Goal: Information Seeking & Learning: Learn about a topic

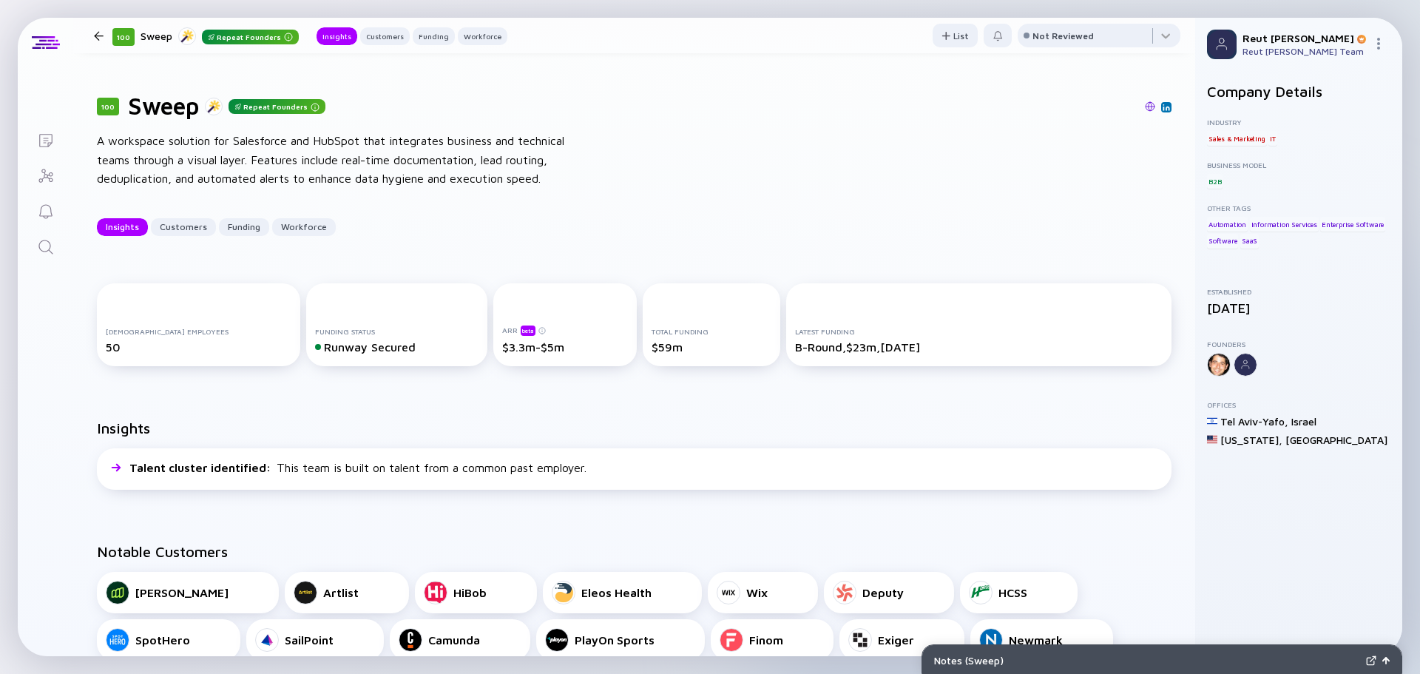
scroll to position [74, 0]
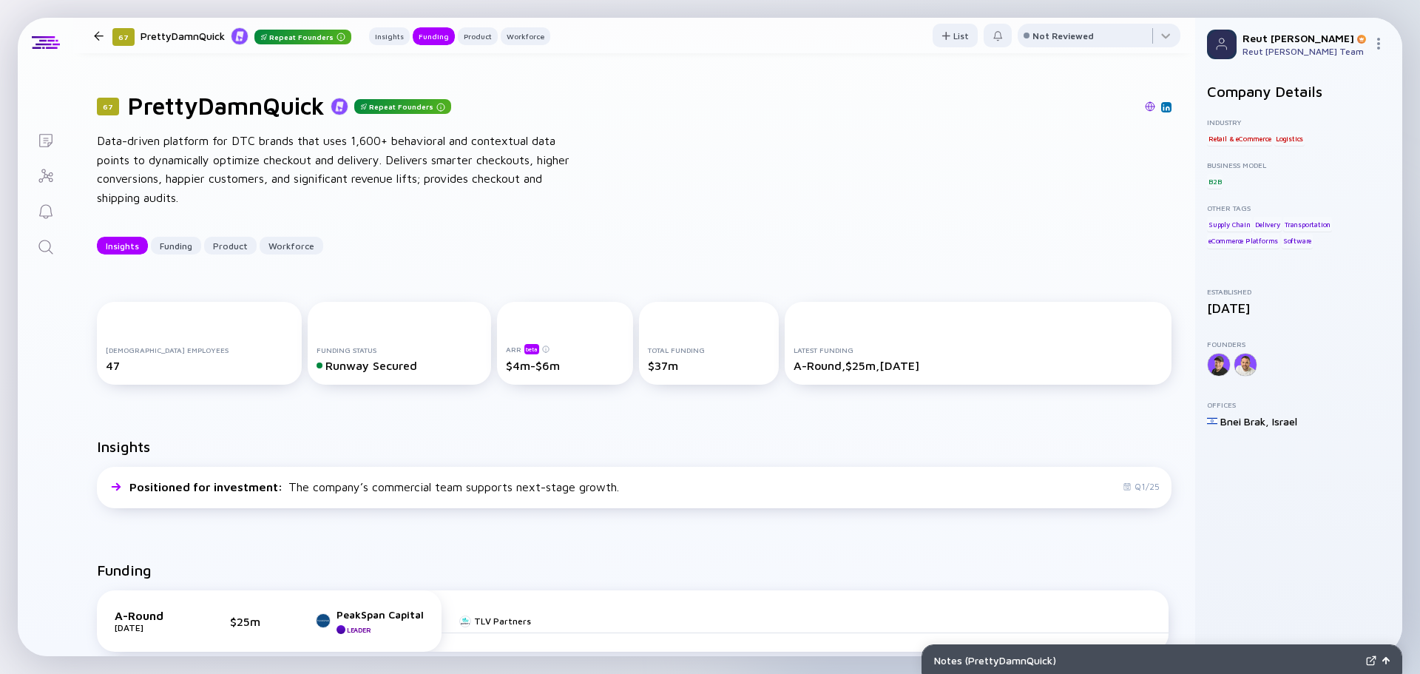
scroll to position [592, 0]
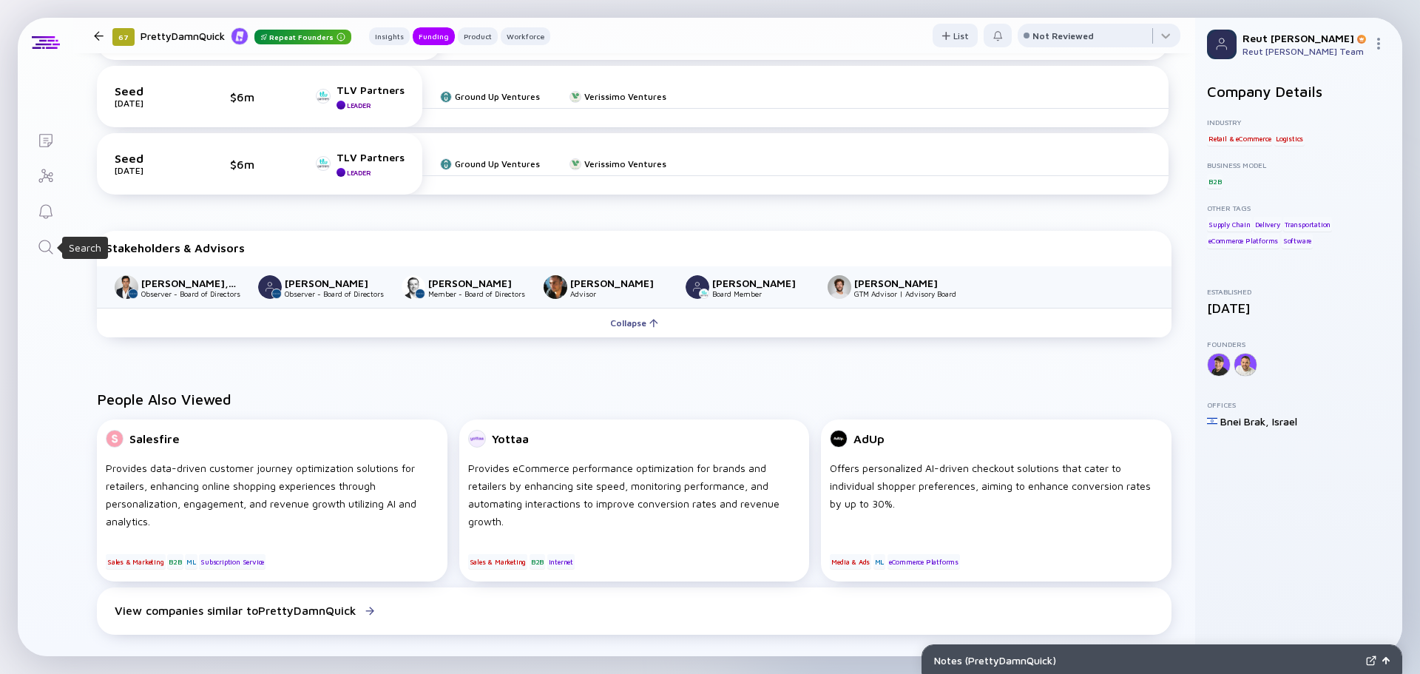
click at [50, 243] on icon "Search" at bounding box center [45, 247] width 14 height 14
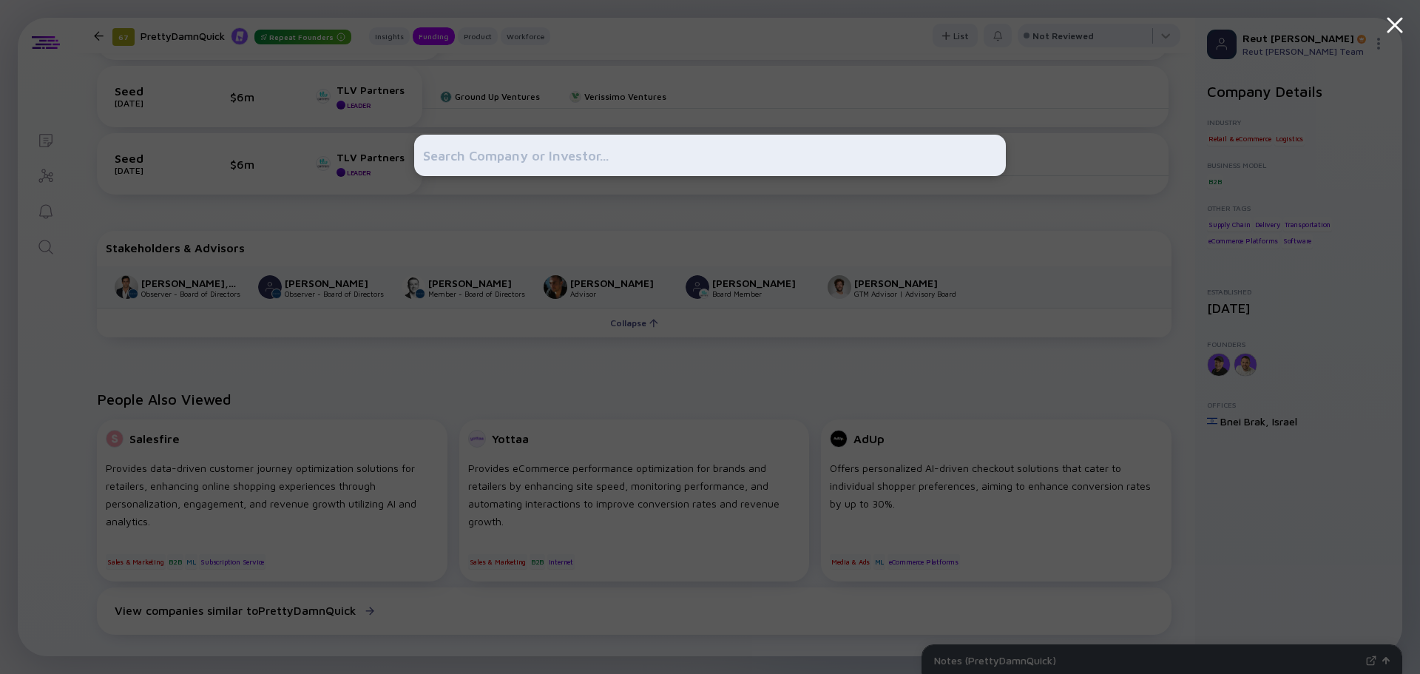
click at [570, 162] on input "text" at bounding box center [710, 155] width 574 height 27
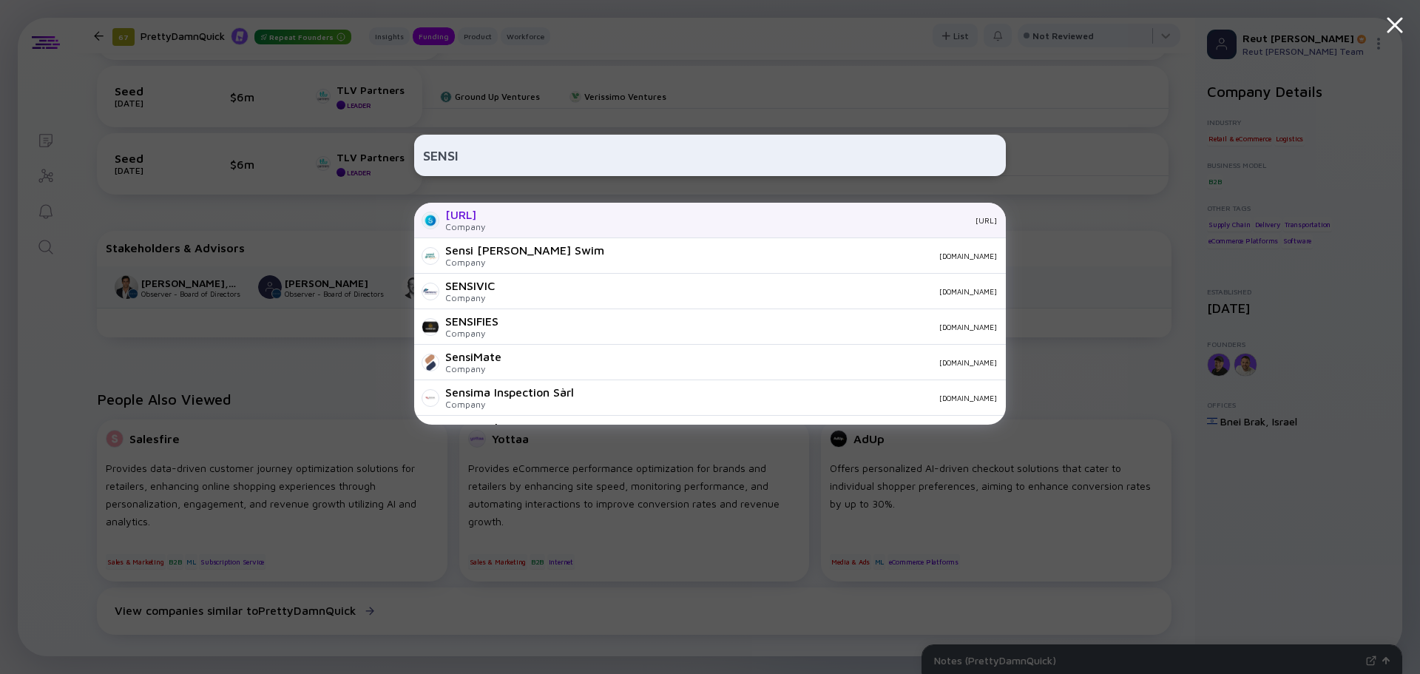
type input "SENSI"
click at [527, 217] on div "sensi.ai" at bounding box center [747, 220] width 500 height 9
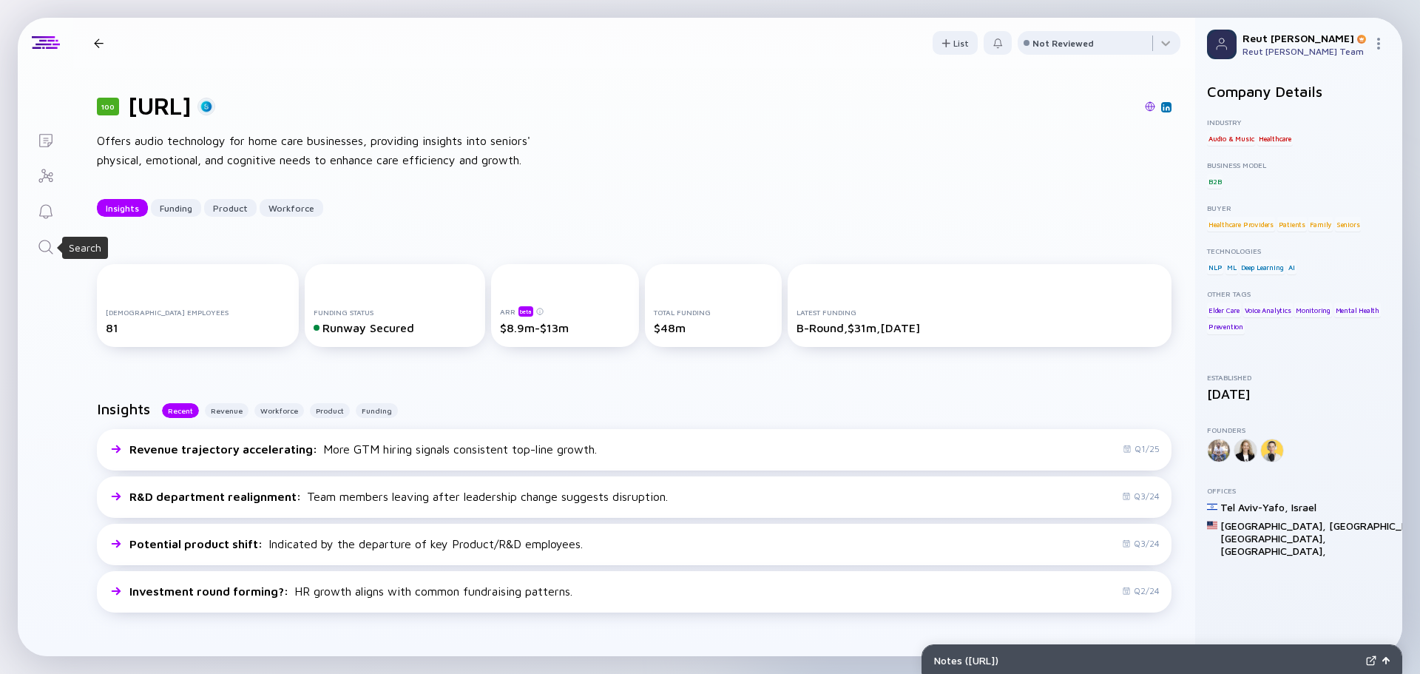
click at [41, 251] on icon "Search" at bounding box center [46, 247] width 18 height 18
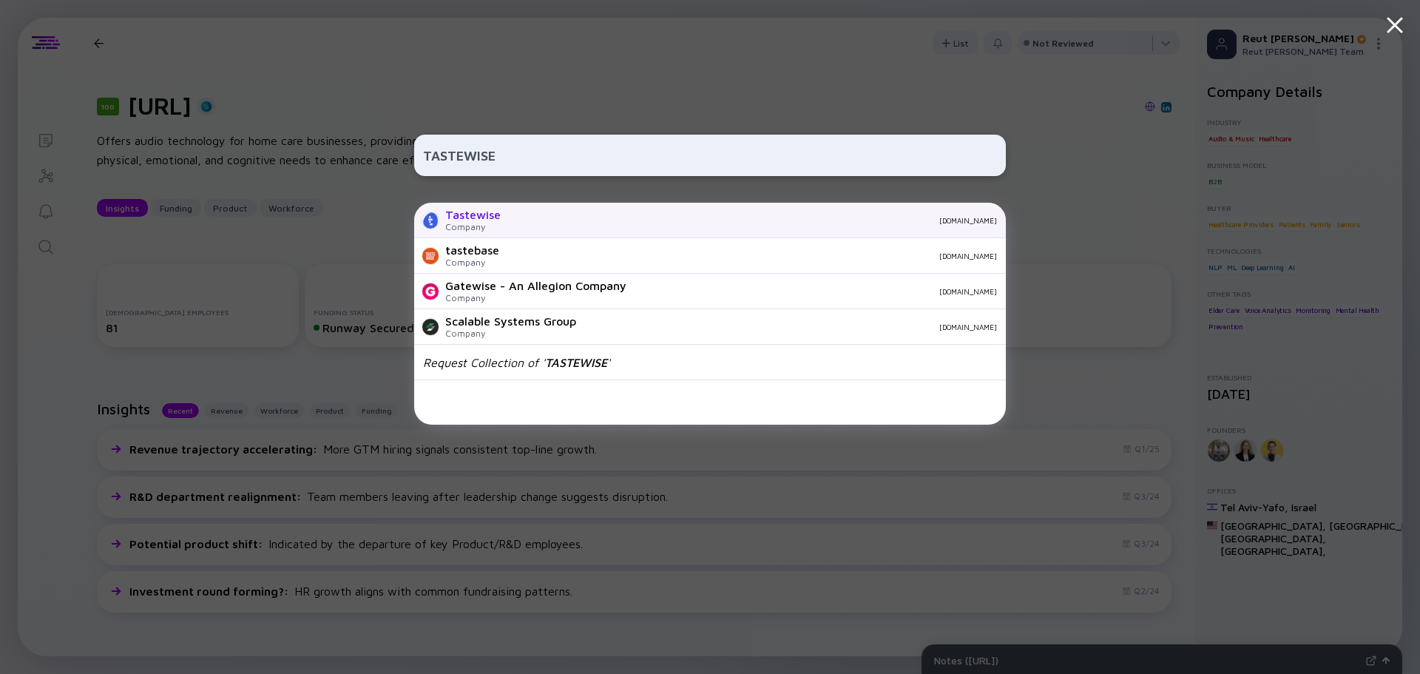
type input "TASTEWISE"
click at [877, 221] on div "tastewise.io" at bounding box center [755, 220] width 484 height 9
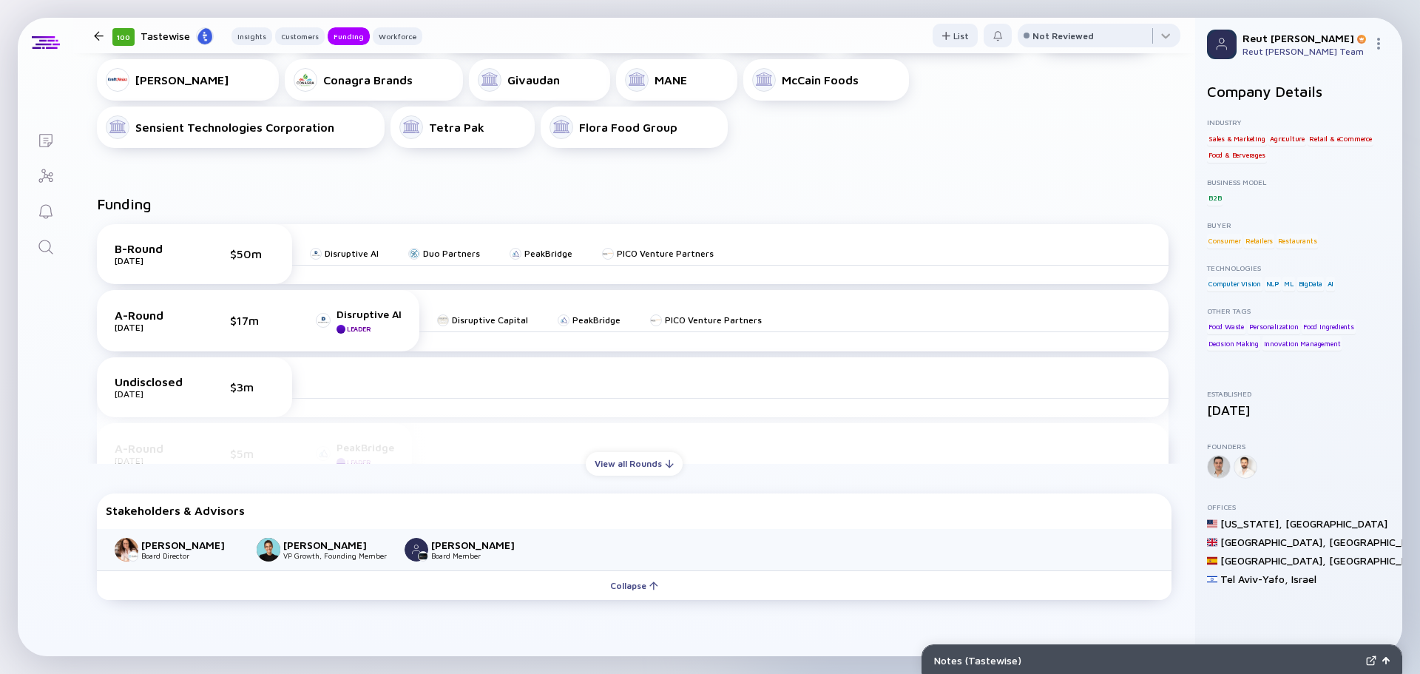
scroll to position [592, 0]
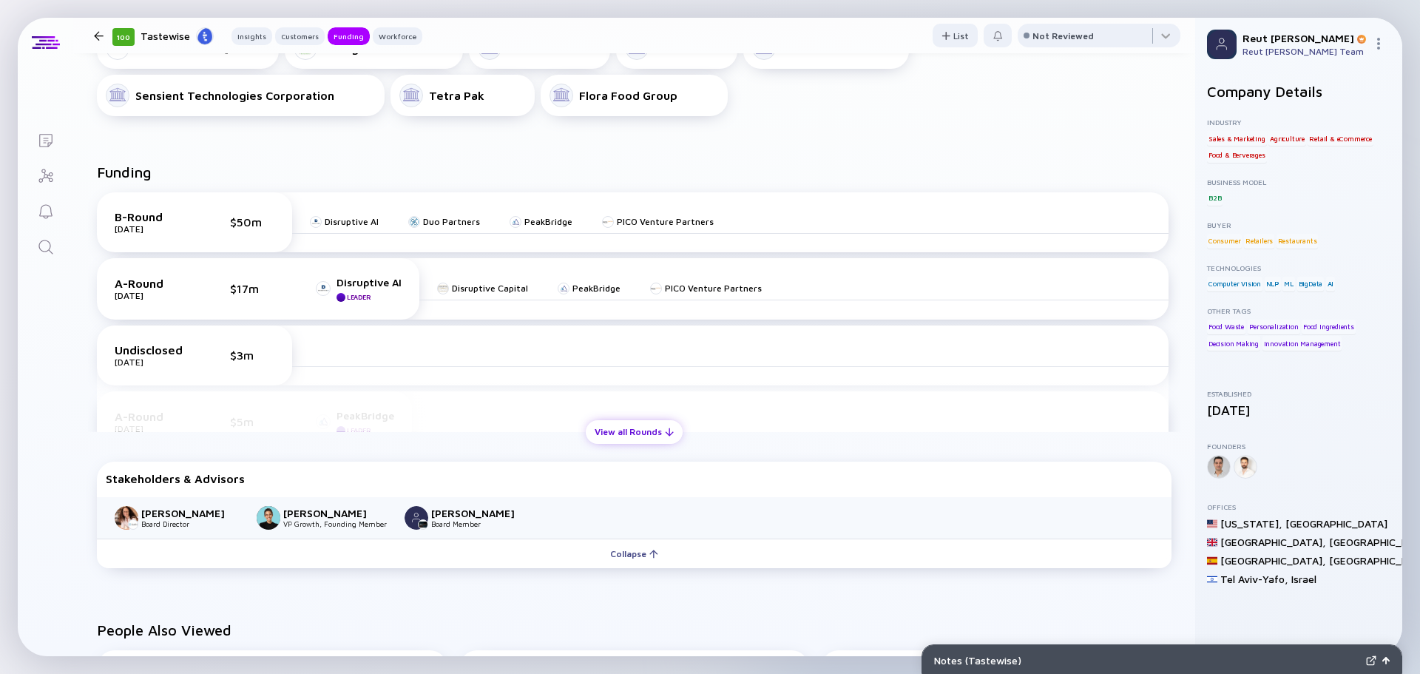
click at [623, 434] on div "View all Rounds" at bounding box center [634, 431] width 97 height 23
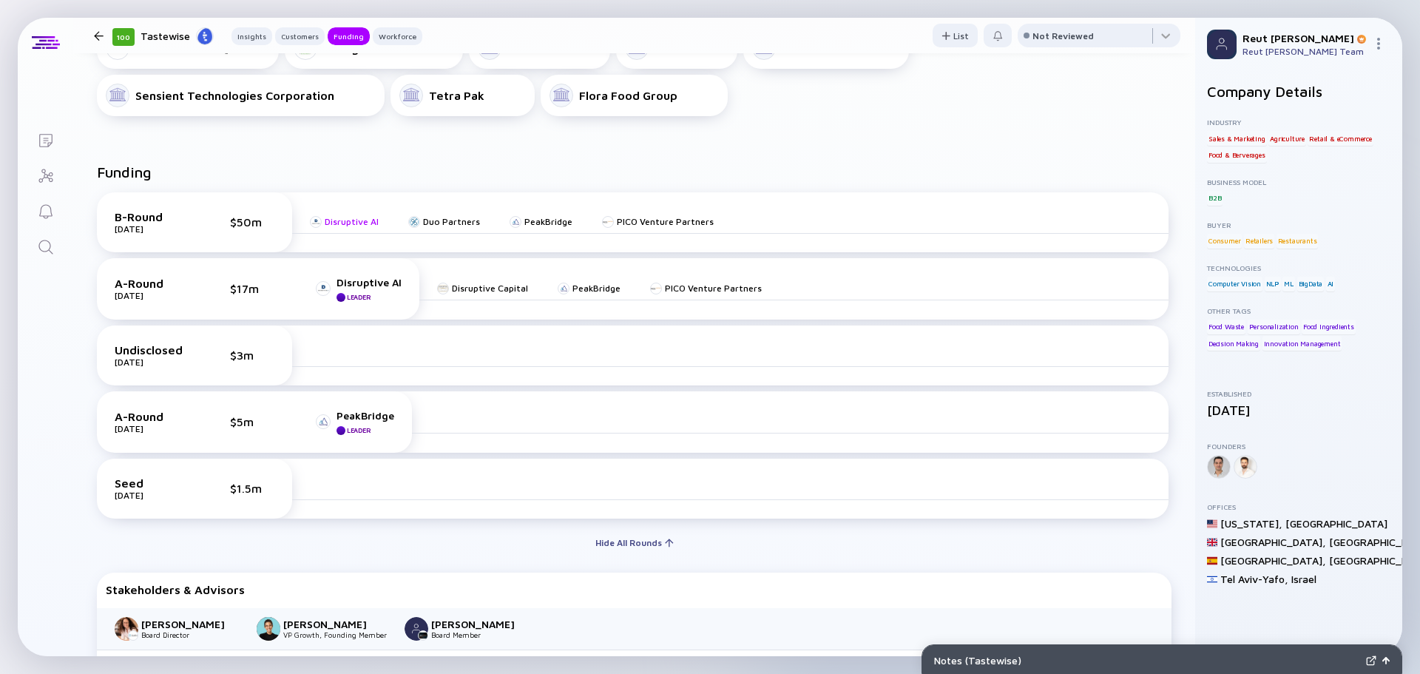
click at [355, 223] on div "Disruptive AI" at bounding box center [352, 221] width 54 height 11
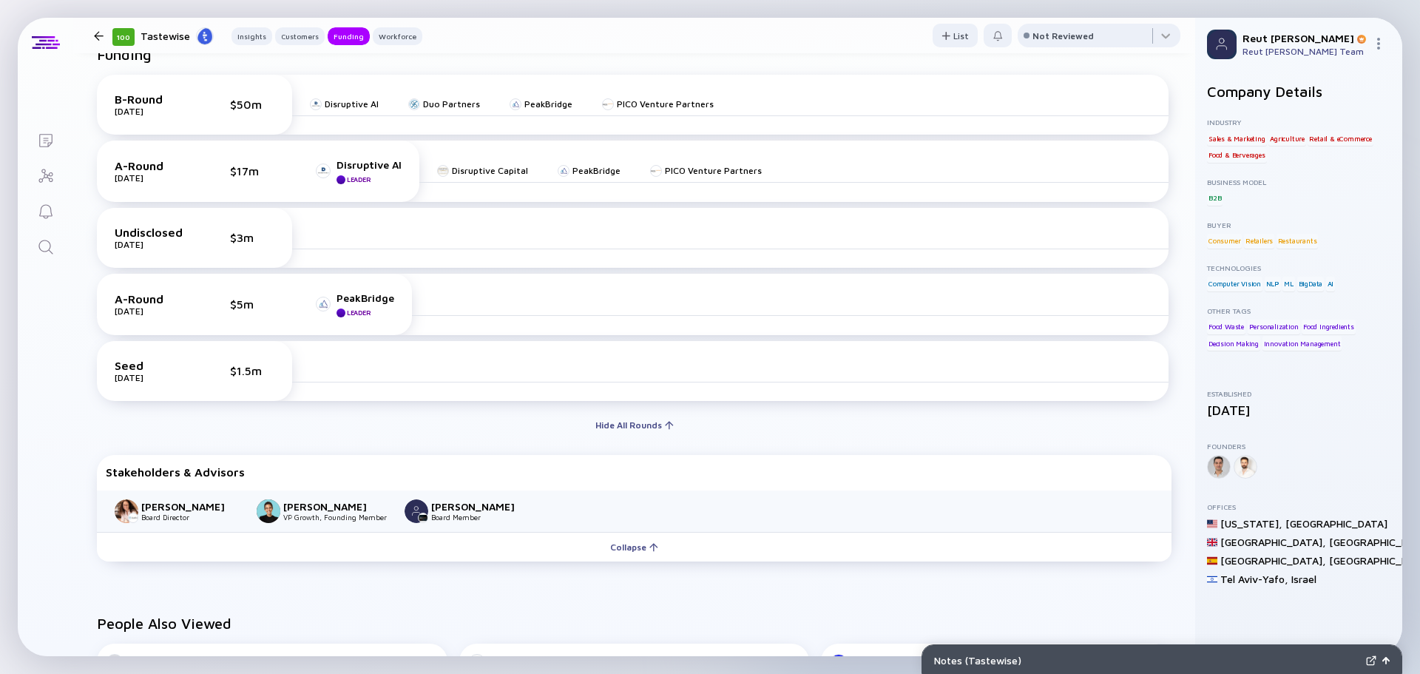
scroll to position [740, 0]
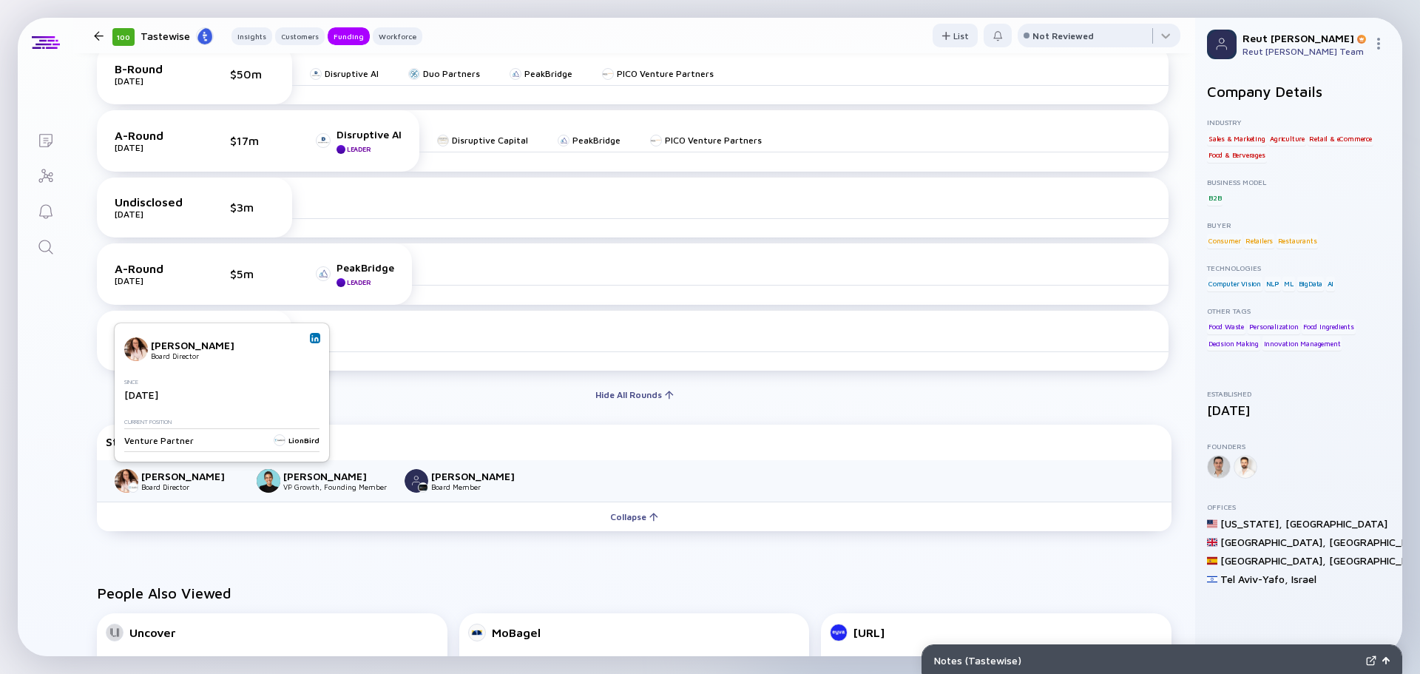
click at [313, 334] on link at bounding box center [315, 338] width 10 height 10
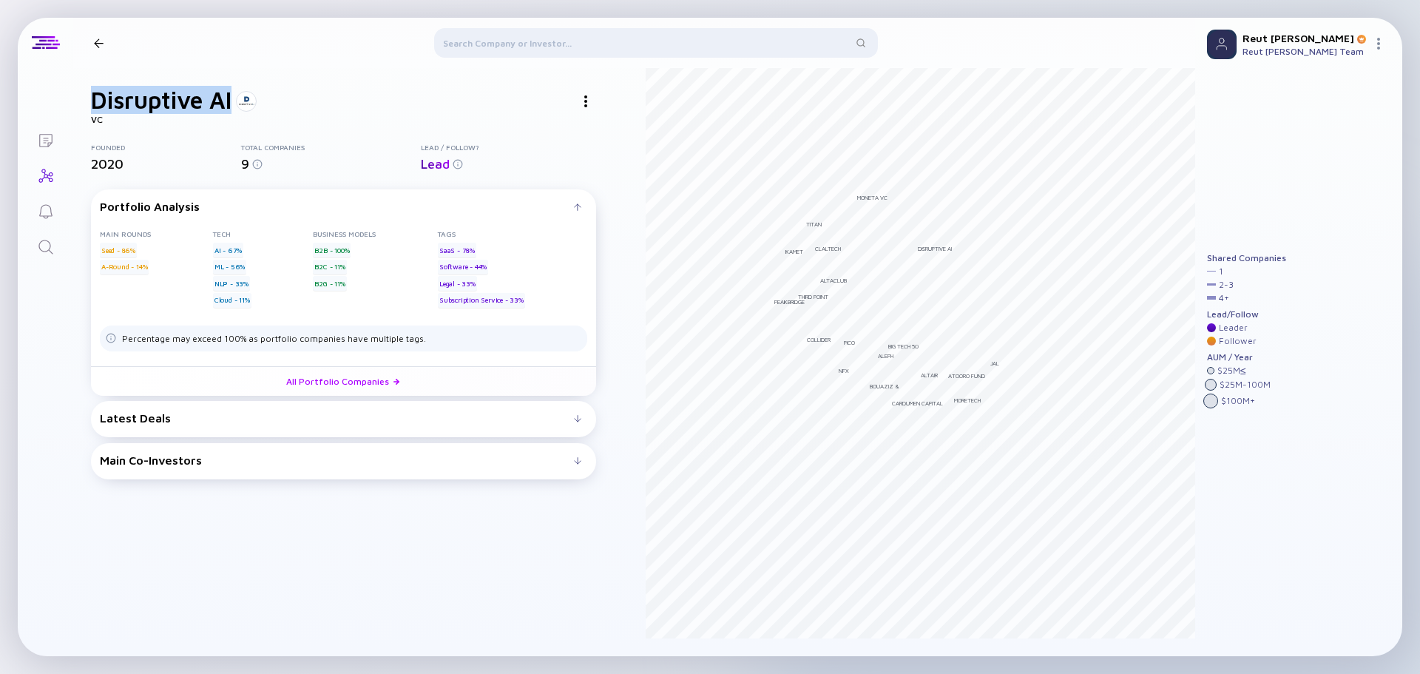
drag, startPoint x: 239, startPoint y: 103, endPoint x: 93, endPoint y: 110, distance: 145.9
click at [93, 110] on div "Disruptive AI" at bounding box center [343, 100] width 505 height 28
click at [364, 381] on link "All Portfolio Companies" at bounding box center [343, 381] width 505 height 30
